Goal: Book appointment/travel/reservation

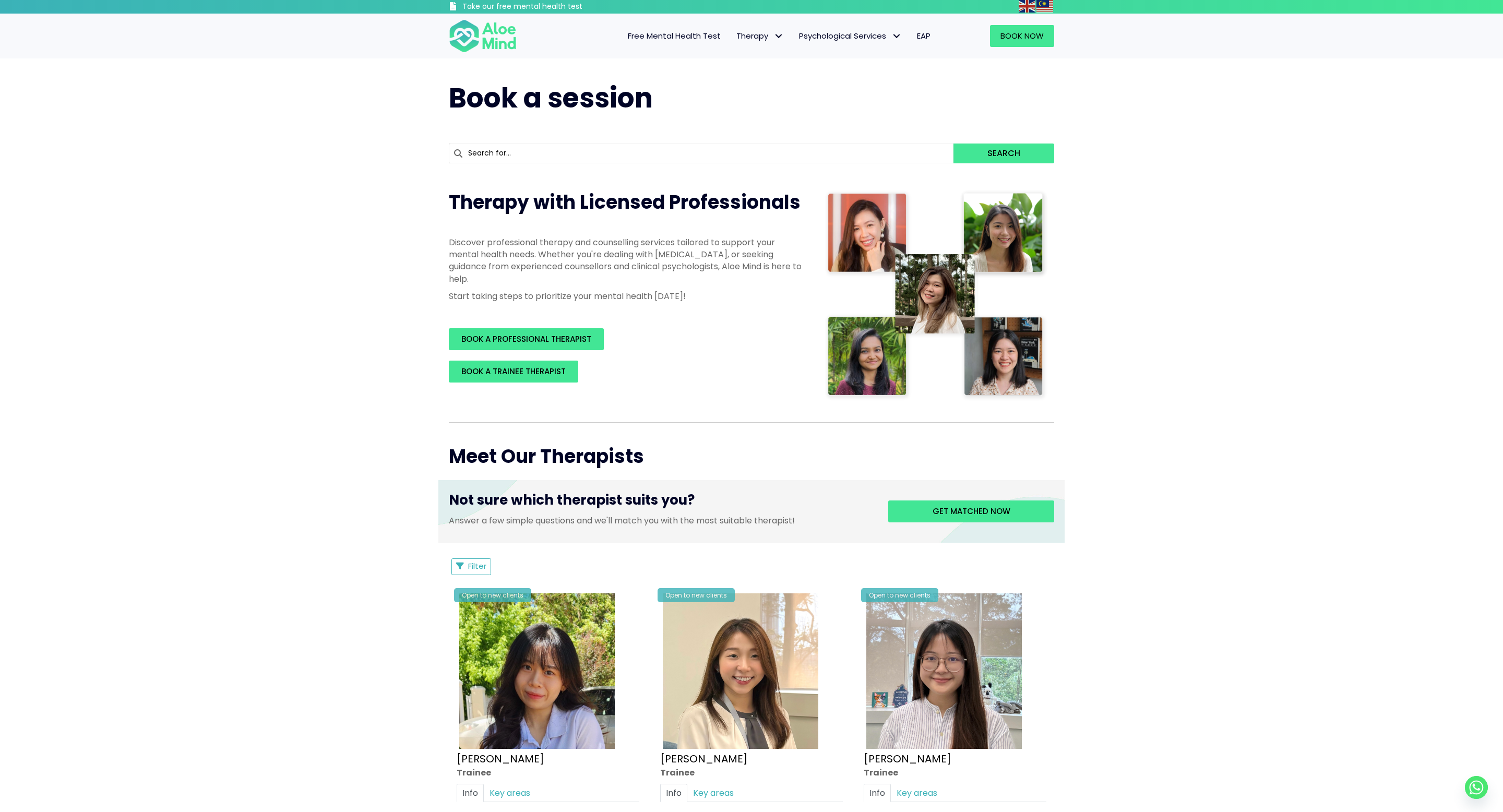
scroll to position [36, 0]
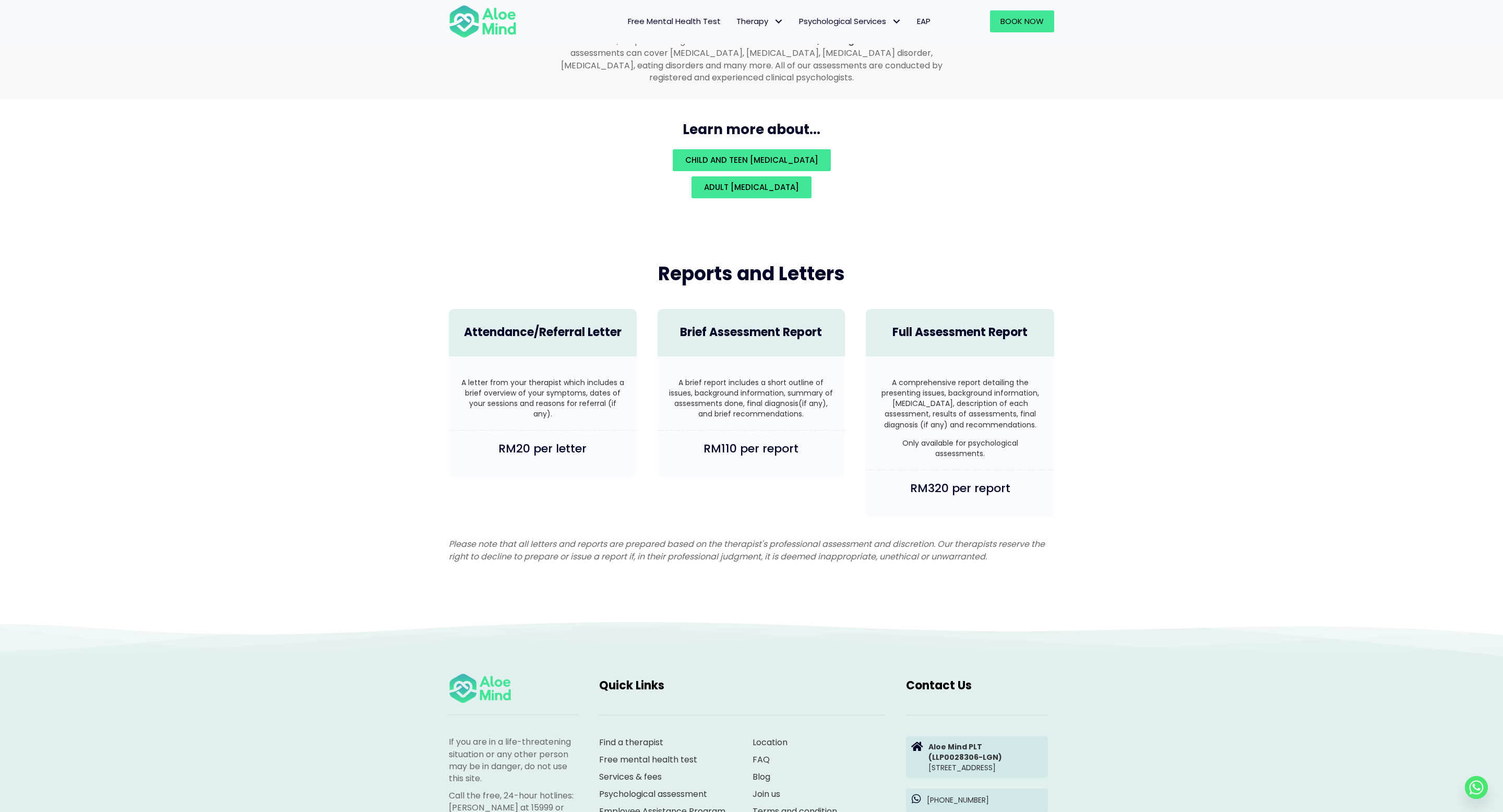
scroll to position [2298, 0]
